Goal: Check status: Check status

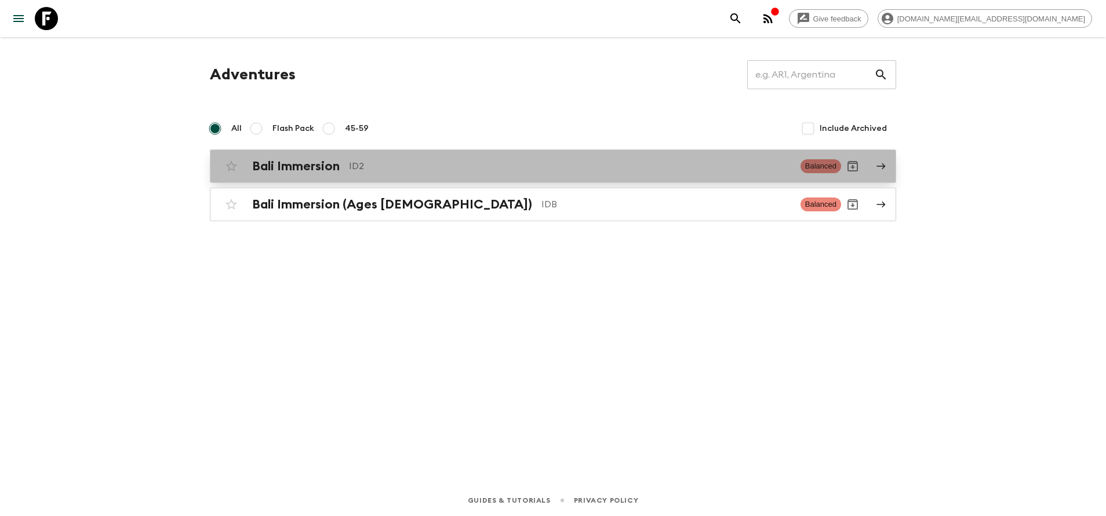
click at [396, 176] on div "Bali Immersion ID2 Balanced" at bounding box center [530, 166] width 621 height 23
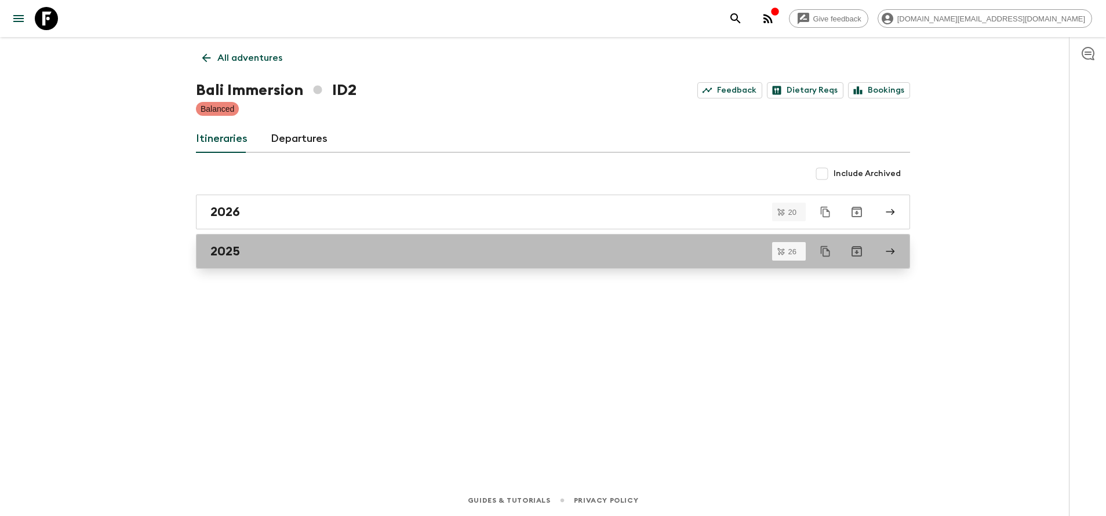
click at [360, 265] on link "2025" at bounding box center [553, 251] width 714 height 35
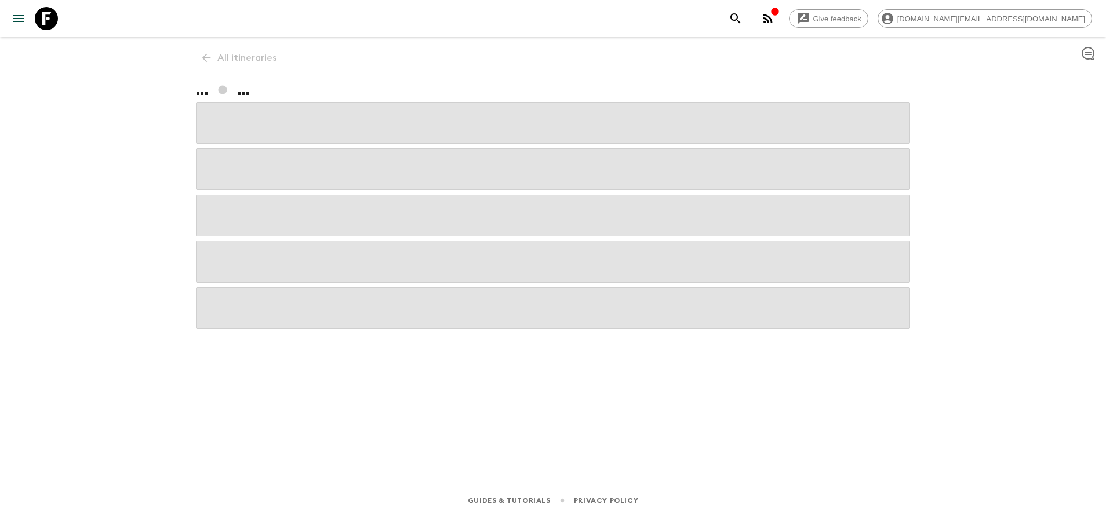
click at [360, 265] on span at bounding box center [553, 262] width 714 height 42
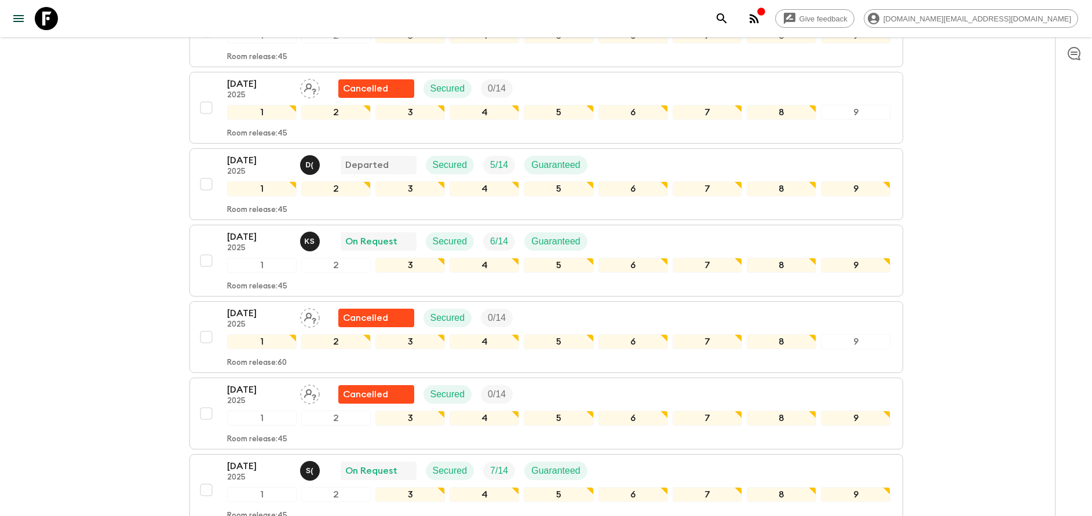
scroll to position [522, 0]
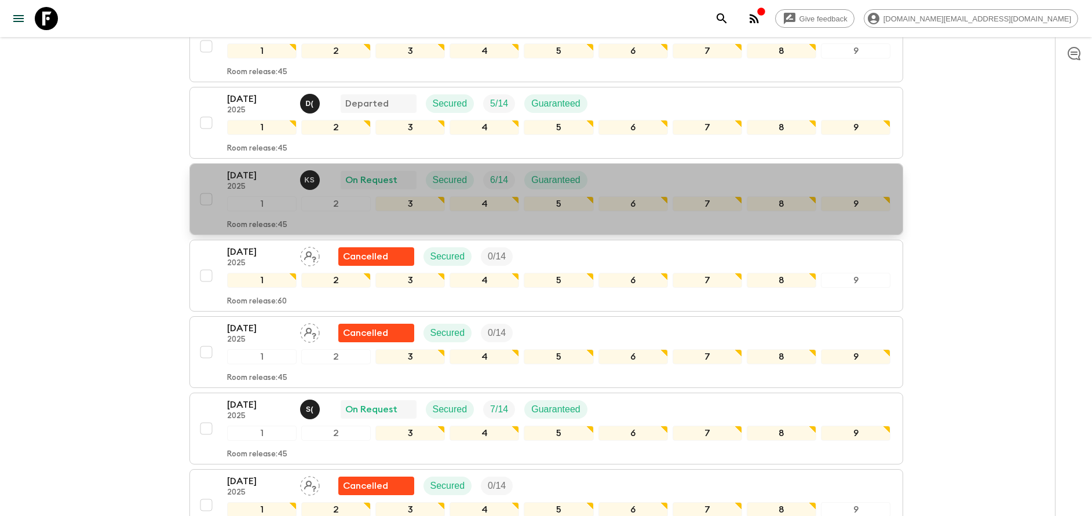
click at [227, 190] on p "2025" at bounding box center [259, 187] width 64 height 9
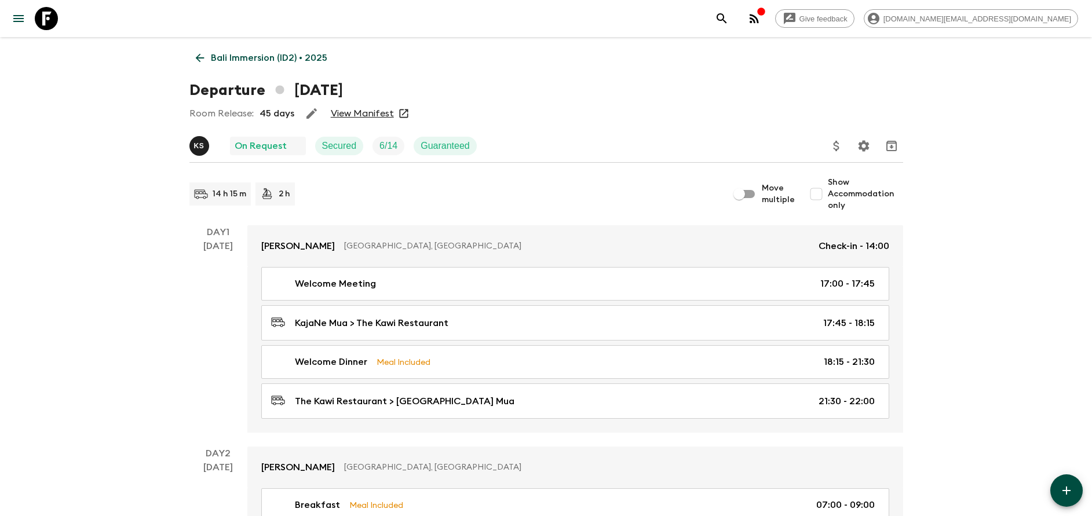
click at [345, 110] on link "View Manifest" at bounding box center [362, 114] width 63 height 12
